Goal: Information Seeking & Learning: Learn about a topic

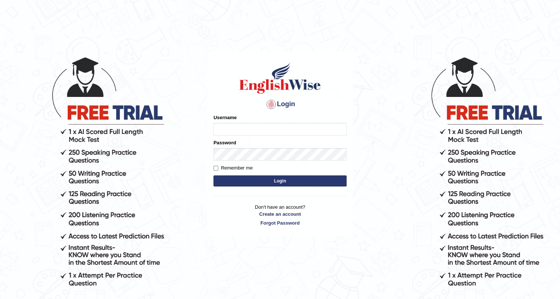
click at [265, 129] on input "Username" at bounding box center [280, 129] width 133 height 13
type input "antonio_mt"
click at [214, 175] on button "Login" at bounding box center [280, 180] width 133 height 11
type input "604c76"
click at [214, 175] on button "Login" at bounding box center [280, 180] width 133 height 11
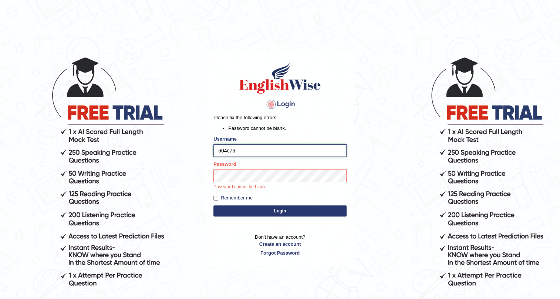
drag, startPoint x: 243, startPoint y: 217, endPoint x: 225, endPoint y: 151, distance: 68.3
click at [225, 151] on input "604c76" at bounding box center [280, 150] width 133 height 13
click at [236, 152] on input "antonio.ljulj_mt" at bounding box center [280, 150] width 133 height 13
click at [244, 153] on input "antonio.ljulj_mt" at bounding box center [280, 150] width 133 height 13
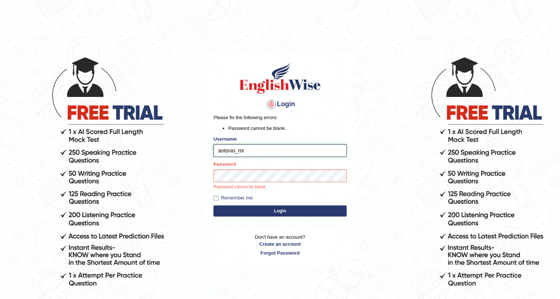
type input "antonio_mt"
click at [214, 205] on button "Login" at bounding box center [280, 210] width 133 height 11
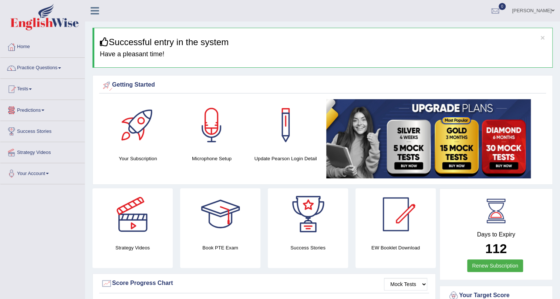
click at [37, 111] on link "Predictions" at bounding box center [42, 109] width 84 height 19
click at [33, 92] on link "Tests" at bounding box center [42, 88] width 84 height 19
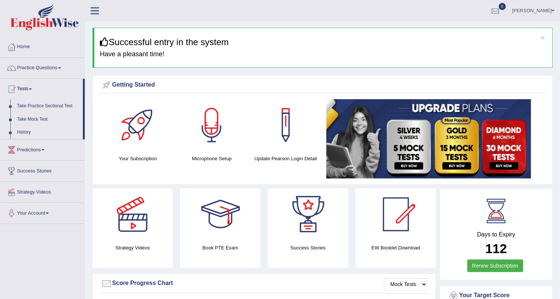
click at [43, 67] on link "Practice Questions" at bounding box center [42, 67] width 84 height 19
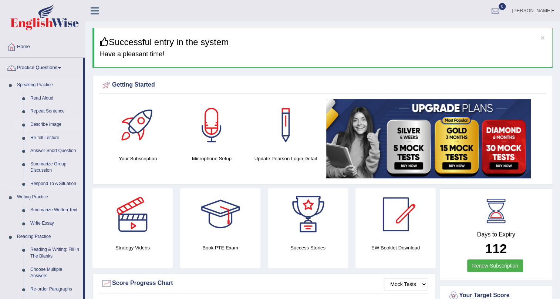
click at [56, 127] on link "Describe Image" at bounding box center [55, 124] width 56 height 13
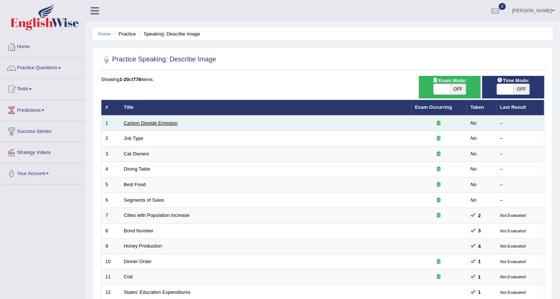
click at [161, 123] on link "Carbon Dioxide Emission" at bounding box center [151, 123] width 54 height 6
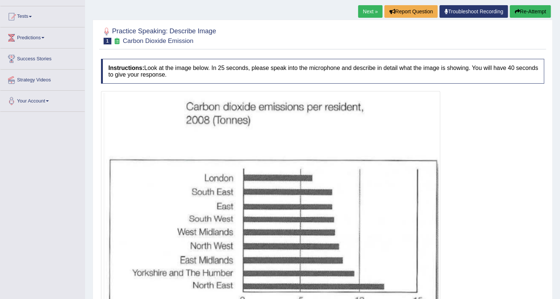
scroll to position [147, 0]
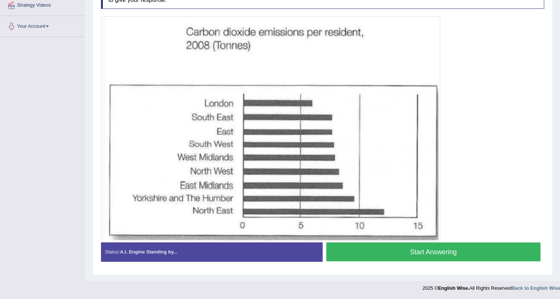
click at [384, 256] on button "Start Answering" at bounding box center [433, 251] width 214 height 19
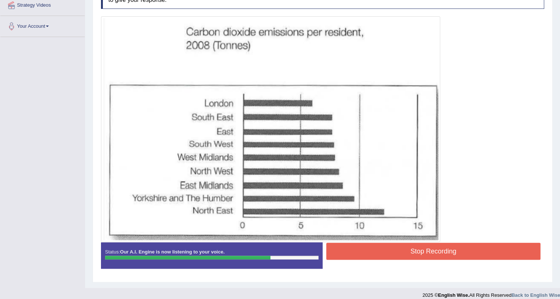
click at [452, 260] on div "Stop Recording" at bounding box center [434, 252] width 222 height 19
click at [451, 256] on button "Stop Recording" at bounding box center [433, 251] width 214 height 17
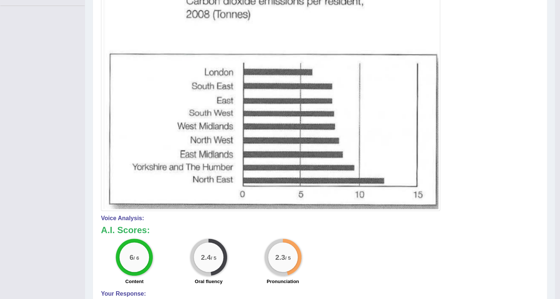
scroll to position [0, 0]
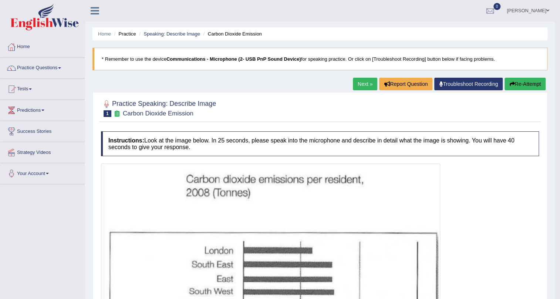
click at [525, 85] on button "Re-Attempt" at bounding box center [525, 84] width 41 height 13
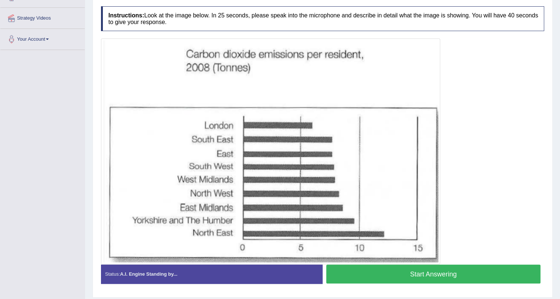
click at [397, 273] on button "Start Answering" at bounding box center [433, 274] width 214 height 19
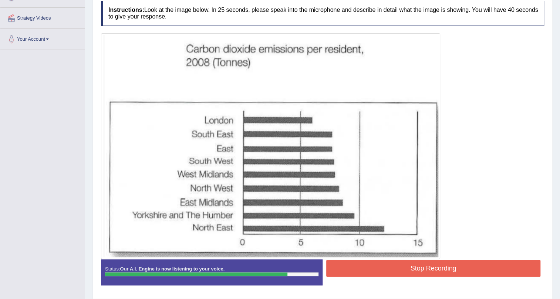
click at [437, 271] on button "Stop Recording" at bounding box center [433, 268] width 214 height 17
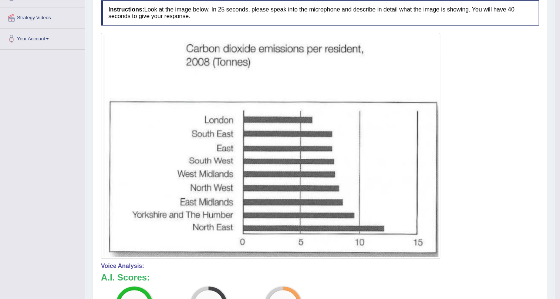
scroll to position [33, 0]
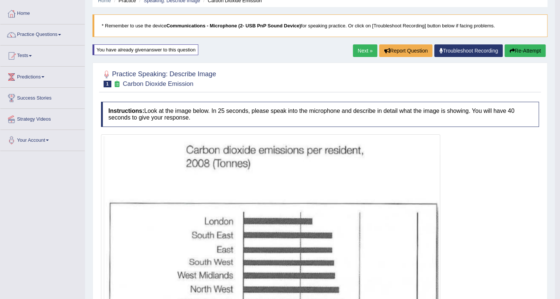
click at [537, 51] on button "Re-Attempt" at bounding box center [525, 50] width 41 height 13
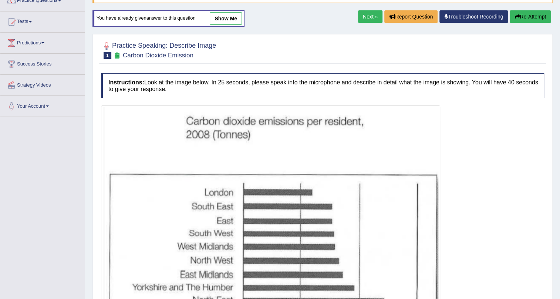
scroll to position [134, 0]
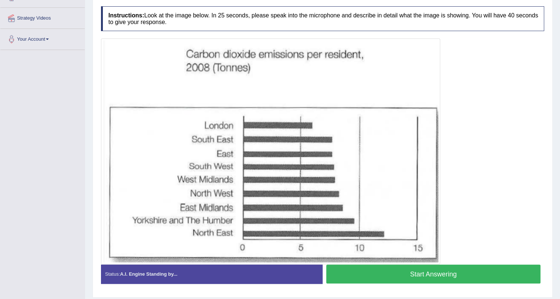
click at [391, 281] on button "Start Answering" at bounding box center [433, 274] width 214 height 19
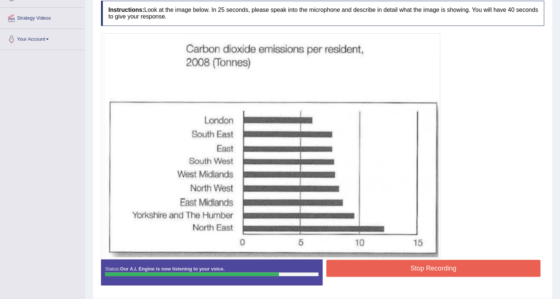
click at [428, 272] on button "Stop Recording" at bounding box center [433, 268] width 214 height 17
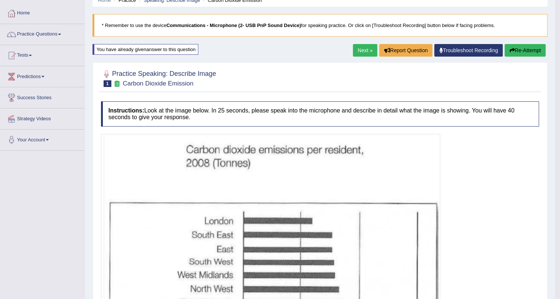
scroll to position [33, 0]
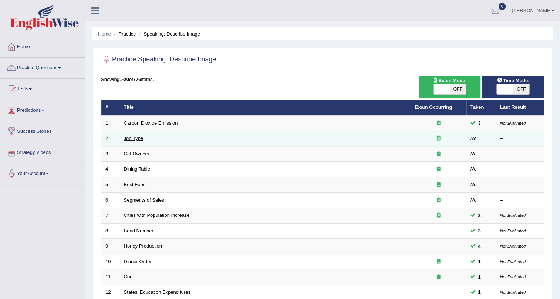
click at [131, 137] on link "Job Type" at bounding box center [134, 138] width 20 height 6
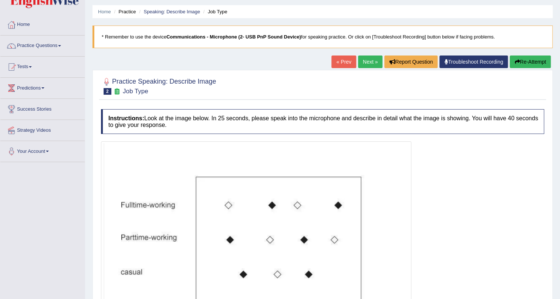
scroll to position [157, 0]
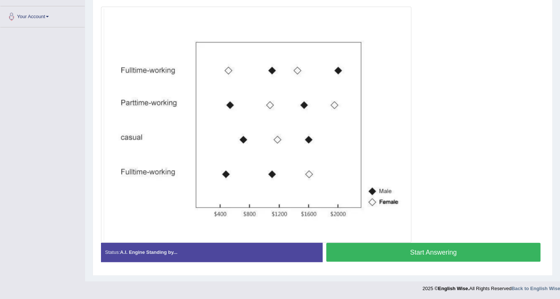
click at [370, 254] on button "Start Answering" at bounding box center [433, 252] width 214 height 19
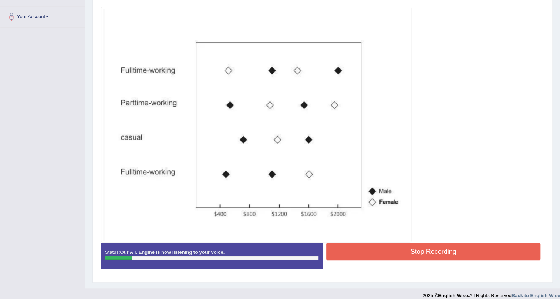
click at [373, 245] on button "Stop Recording" at bounding box center [433, 251] width 214 height 17
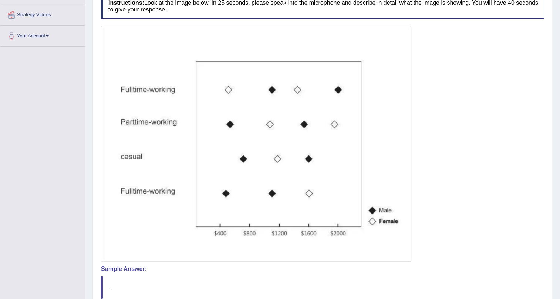
scroll to position [6, 0]
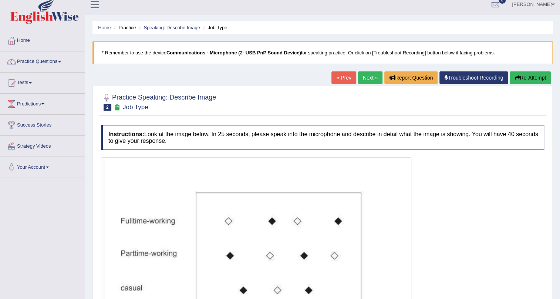
click at [522, 81] on button "Re-Attempt" at bounding box center [530, 77] width 41 height 13
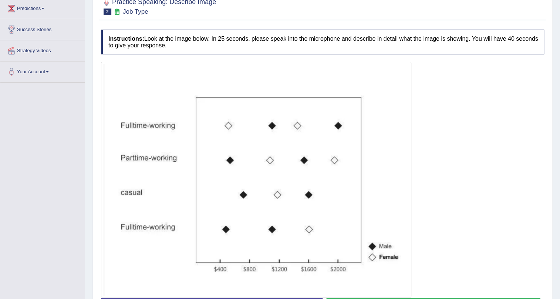
scroll to position [157, 0]
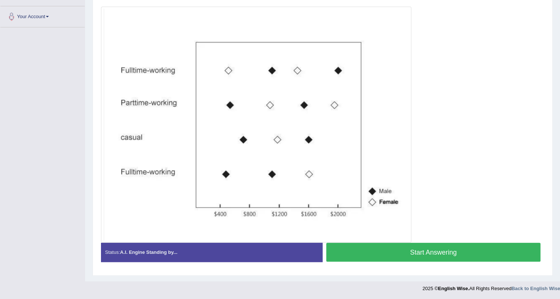
click at [418, 245] on button "Start Answering" at bounding box center [433, 252] width 214 height 19
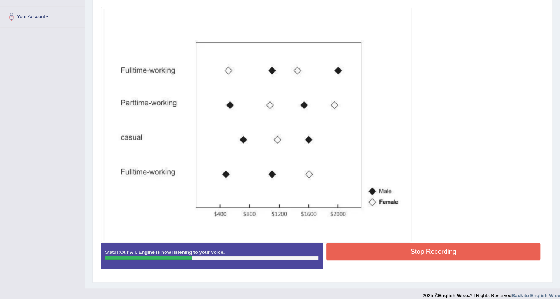
click at [397, 250] on button "Stop Recording" at bounding box center [433, 251] width 214 height 17
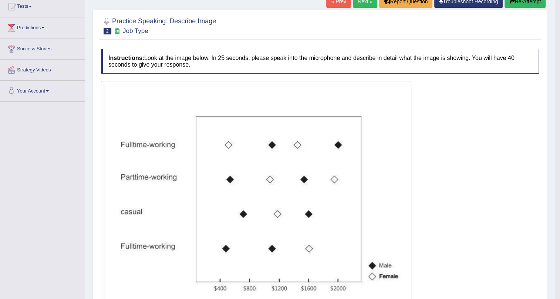
scroll to position [0, 0]
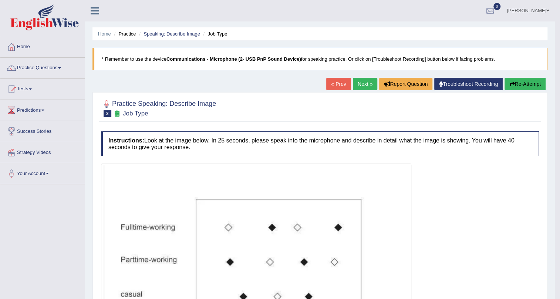
click at [520, 85] on button "Re-Attempt" at bounding box center [525, 84] width 41 height 13
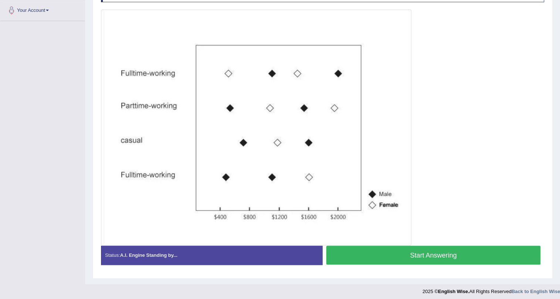
scroll to position [167, 0]
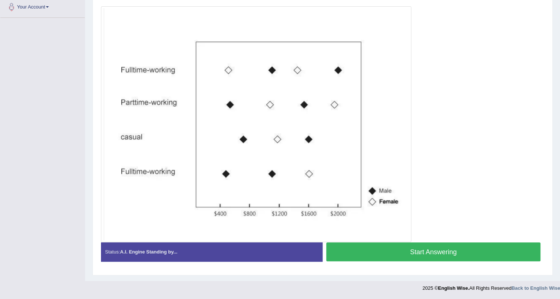
click at [411, 249] on button "Start Answering" at bounding box center [433, 251] width 214 height 19
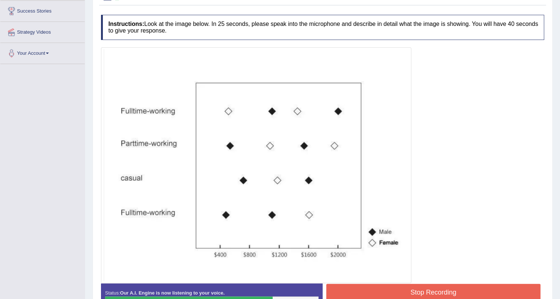
scroll to position [168, 0]
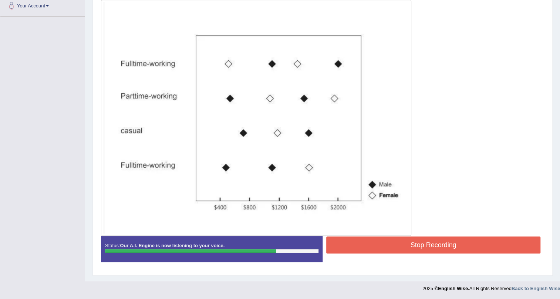
click at [398, 247] on button "Stop Recording" at bounding box center [433, 244] width 214 height 17
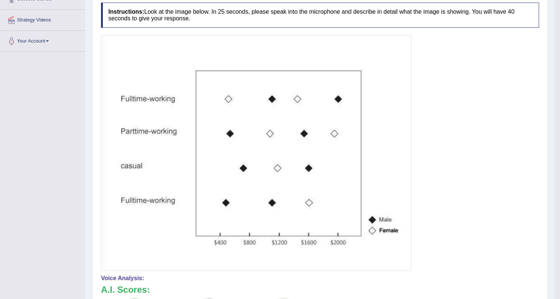
scroll to position [0, 0]
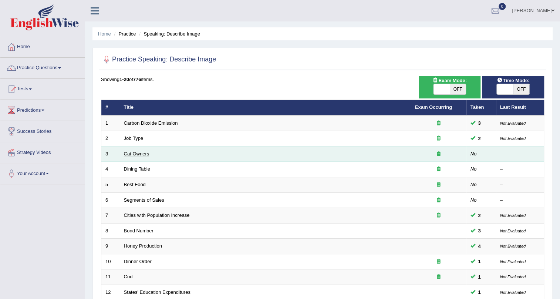
click at [137, 155] on link "Cat Owners" at bounding box center [137, 154] width 26 height 6
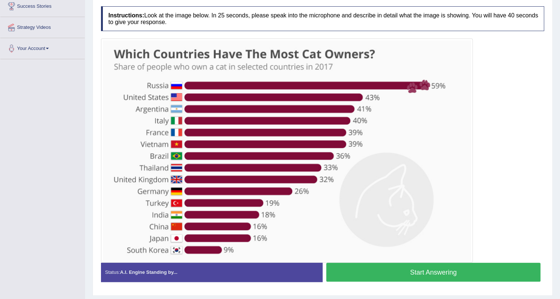
scroll to position [134, 0]
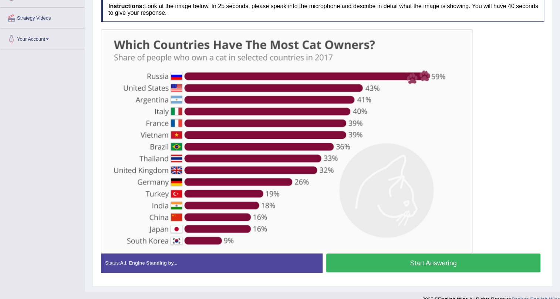
click at [396, 268] on button "Start Answering" at bounding box center [433, 262] width 214 height 19
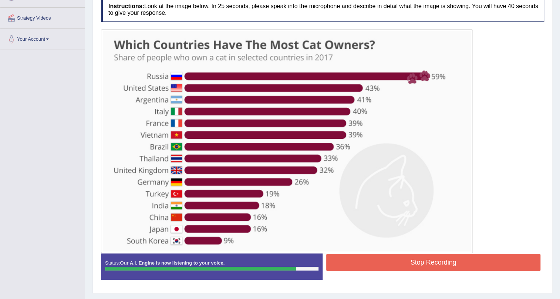
click at [424, 265] on button "Stop Recording" at bounding box center [433, 262] width 214 height 17
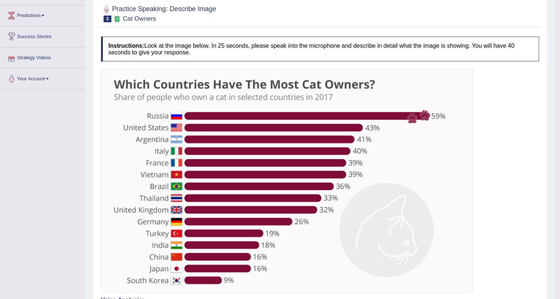
scroll to position [0, 0]
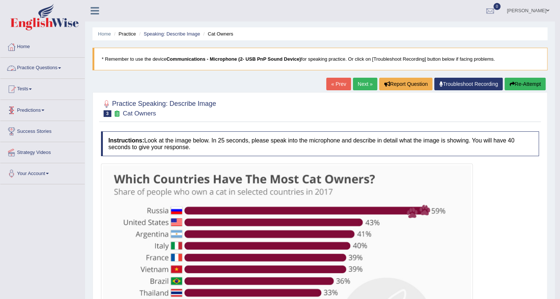
click at [63, 68] on link "Practice Questions" at bounding box center [42, 67] width 84 height 19
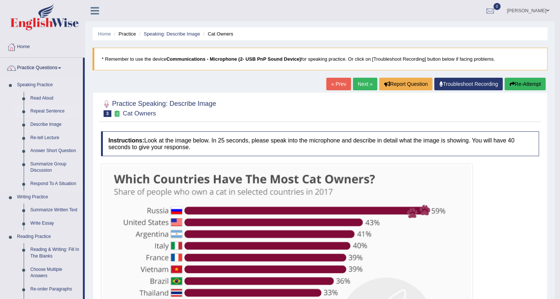
scroll to position [33, 0]
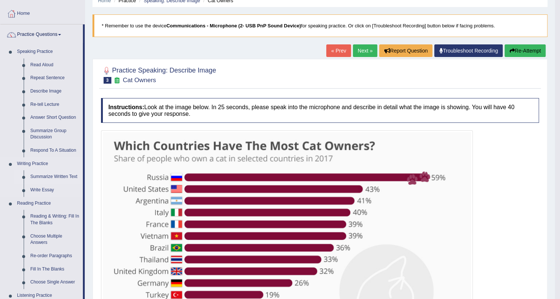
click at [64, 177] on link "Summarize Written Text" at bounding box center [55, 176] width 56 height 13
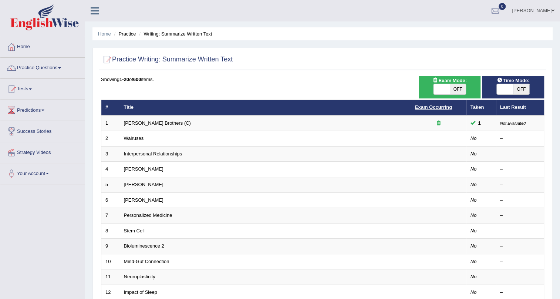
click at [445, 108] on link "Exam Occurring" at bounding box center [433, 107] width 37 height 6
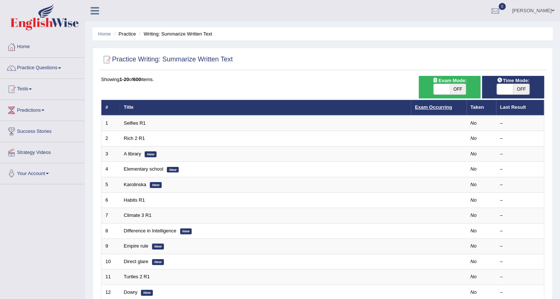
click at [444, 107] on link "Exam Occurring" at bounding box center [433, 107] width 37 height 6
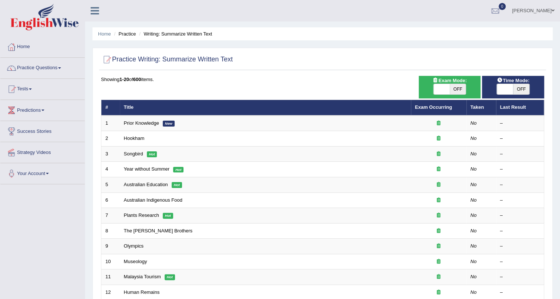
scroll to position [33, 0]
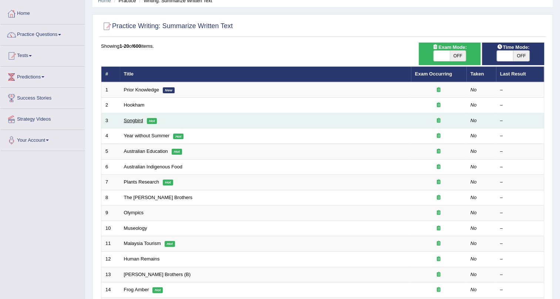
click at [142, 122] on link "Songbird" at bounding box center [133, 121] width 19 height 6
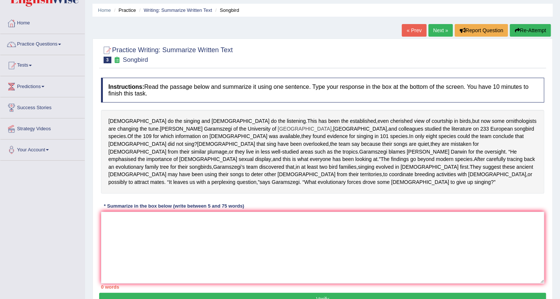
scroll to position [67, 0]
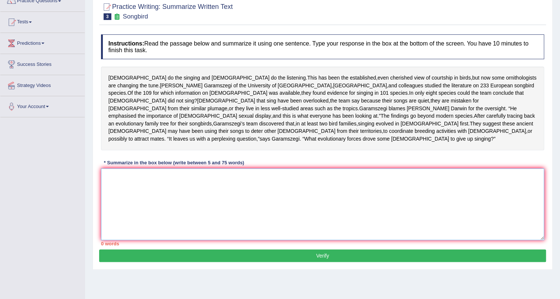
click at [167, 182] on textarea at bounding box center [322, 204] width 443 height 72
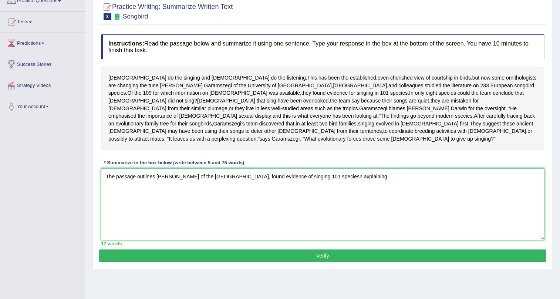
click at [356, 183] on textarea "The passage outlines Lszlo Garamszegi of the University of Antwerp, found evide…" at bounding box center [322, 204] width 443 height 72
click at [357, 185] on textarea "The passage outlines Lszlo Garamszegi of the University of Antwerp, found evide…" at bounding box center [322, 204] width 443 height 72
click at [360, 184] on textarea "The passage outlines Lszlo Garamszegi of the University of Antwerp, found evide…" at bounding box center [322, 204] width 443 height 72
click at [391, 185] on textarea "The passage outlines Lszlo Garamszegi of the University of Antwerp, found evide…" at bounding box center [322, 204] width 443 height 72
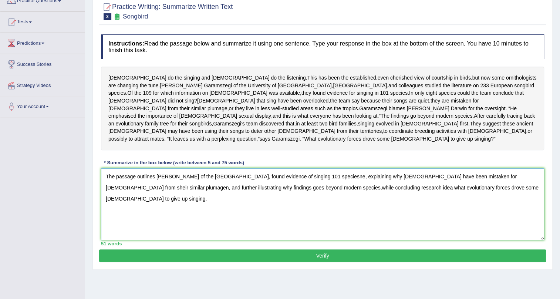
type textarea "The passage outlines Lszlo Garamszegi of the University of Antwerp, found evide…"
click at [328, 262] on button "Verify" at bounding box center [322, 255] width 447 height 13
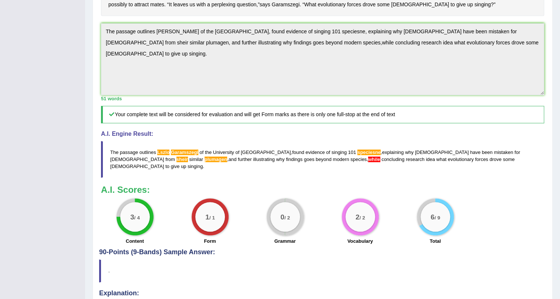
scroll to position [202, 0]
drag, startPoint x: 459, startPoint y: 169, endPoint x: 325, endPoint y: 158, distance: 134.4
click at [325, 158] on blockquote "The passage outlines Lszlo Garamszegi of the University of Antwerp , found evid…" at bounding box center [322, 159] width 443 height 37
drag, startPoint x: 330, startPoint y: 158, endPoint x: 337, endPoint y: 159, distance: 7.1
click at [357, 155] on span "speciesne" at bounding box center [368, 152] width 23 height 6
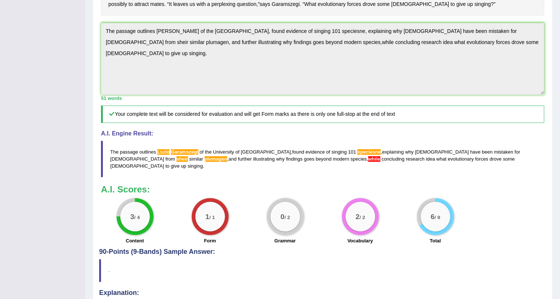
click at [357, 155] on span "speciesne" at bounding box center [368, 152] width 23 height 6
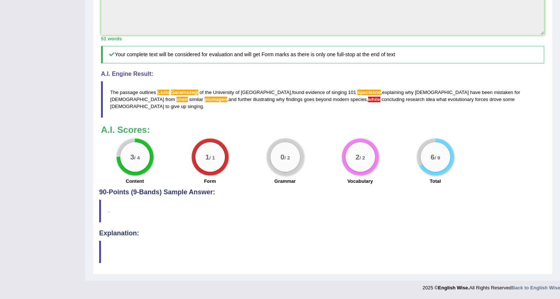
click at [141, 221] on blockquote "." at bounding box center [322, 210] width 447 height 23
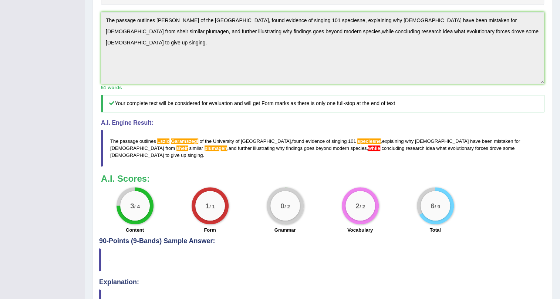
scroll to position [228, 0]
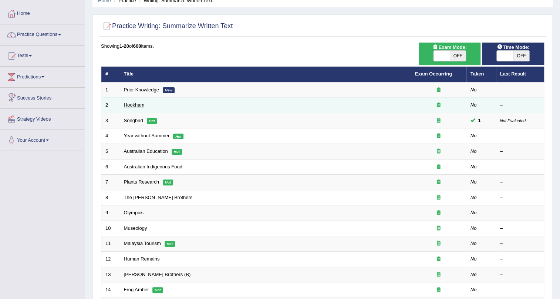
click at [137, 105] on link "Hookham" at bounding box center [134, 105] width 21 height 6
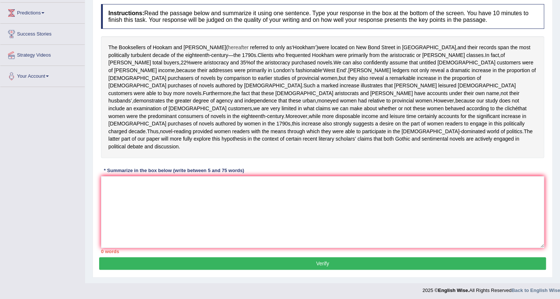
scroll to position [107, 0]
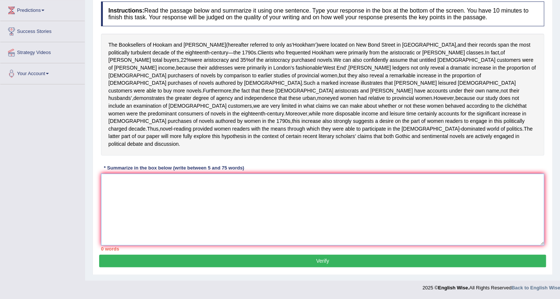
click at [165, 184] on textarea at bounding box center [322, 210] width 443 height 72
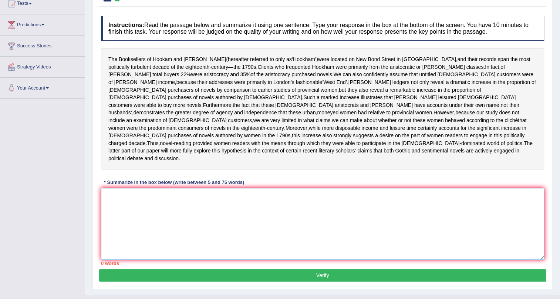
scroll to position [74, 0]
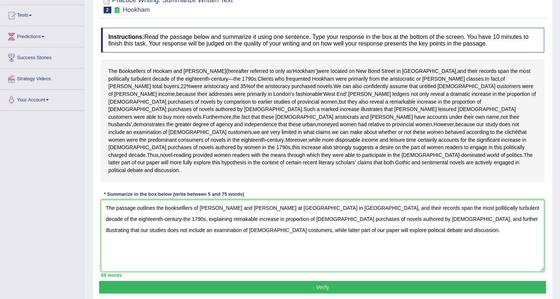
click at [184, 217] on textarea "The passage outlines the bookselllers of [PERSON_NAME] and [PERSON_NAME] at [GE…" at bounding box center [322, 236] width 443 height 72
click at [406, 216] on textarea "The passage outlines the booksellers of Hookam and [PERSON_NAME] at [GEOGRAPHIC…" at bounding box center [322, 236] width 443 height 72
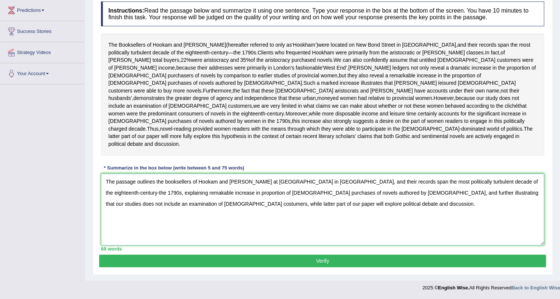
type textarea "The passage outlines the booksellers of Hookam and [PERSON_NAME] at [GEOGRAPHIC…"
click at [257, 262] on button "Verify" at bounding box center [322, 261] width 447 height 13
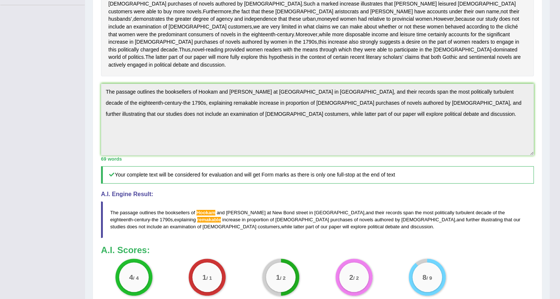
scroll to position [241, 0]
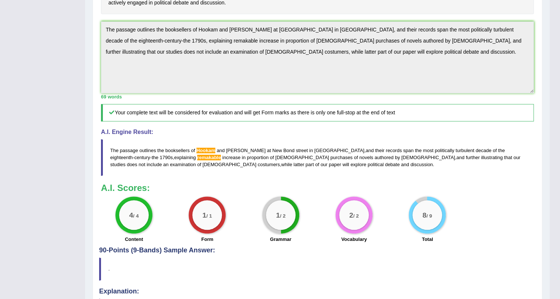
click at [197, 160] on span "remakable" at bounding box center [209, 158] width 24 height 6
click at [202, 153] on span "Hookam" at bounding box center [206, 151] width 19 height 6
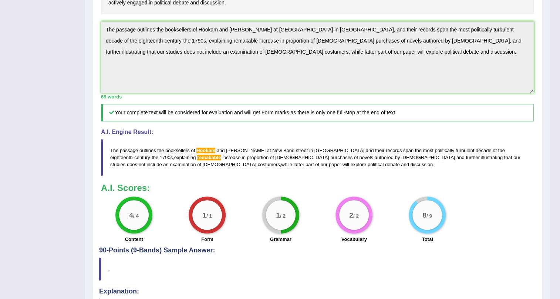
click at [202, 153] on span "Hookam" at bounding box center [206, 151] width 19 height 6
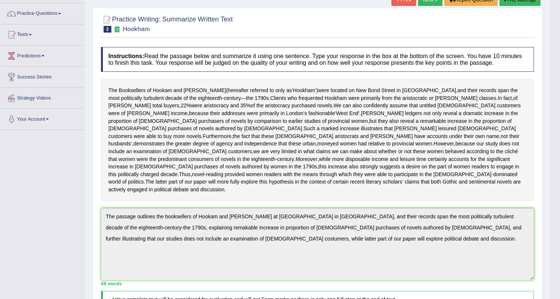
scroll to position [168, 0]
